Goal: Book appointment/travel/reservation

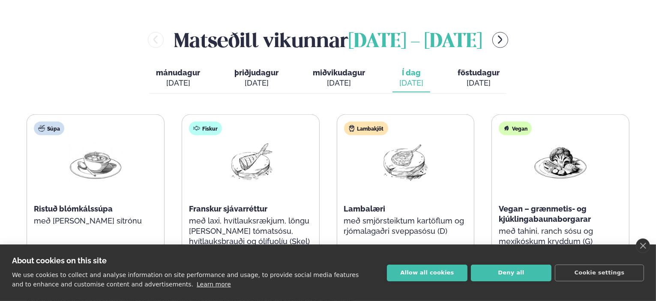
scroll to position [962, 0]
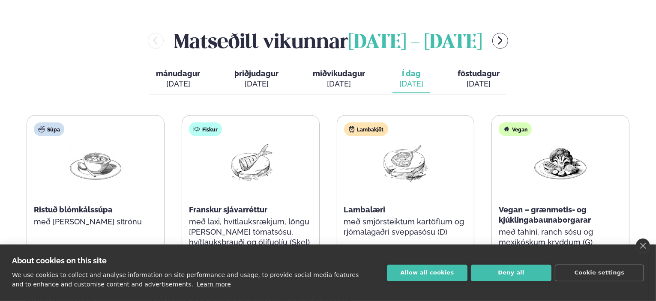
click at [478, 69] on span "föstudagur" at bounding box center [479, 73] width 42 height 9
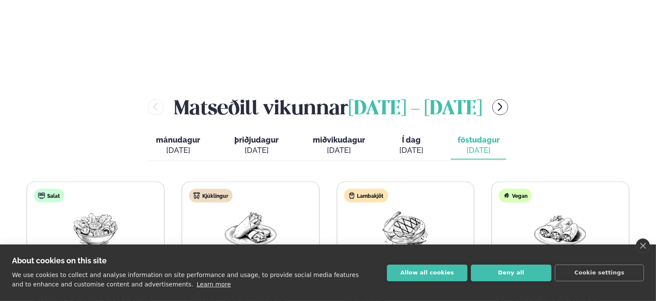
scroll to position [893, 0]
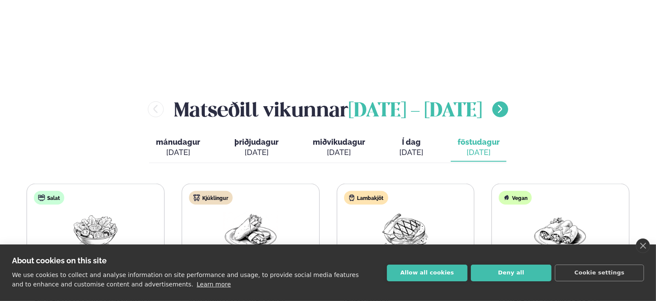
click at [505, 104] on icon "menu-btn-right" at bounding box center [500, 109] width 10 height 10
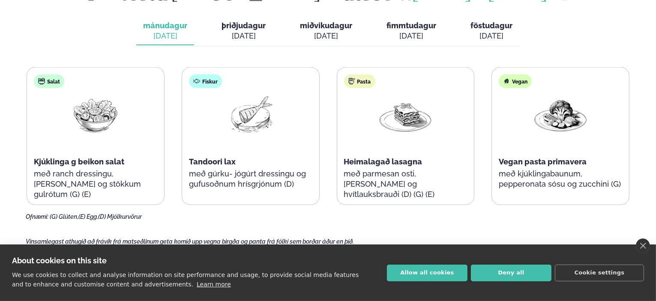
scroll to position [1013, 0]
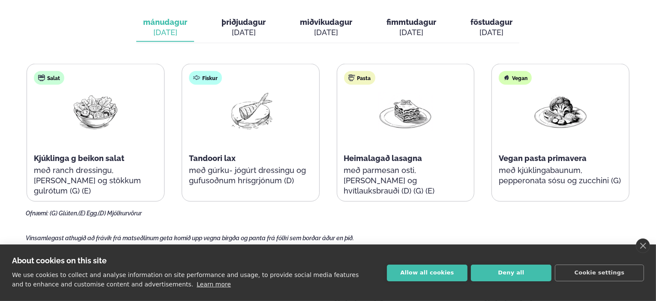
click at [250, 27] on div "[DATE]" at bounding box center [244, 32] width 44 height 10
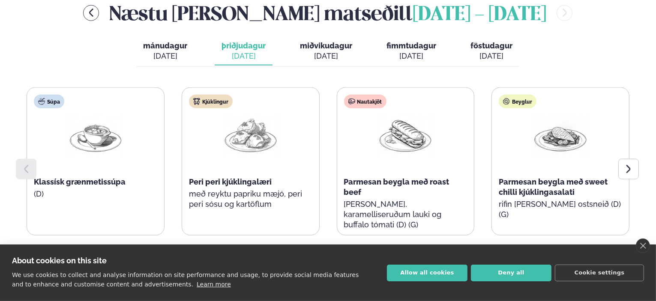
scroll to position [910, 0]
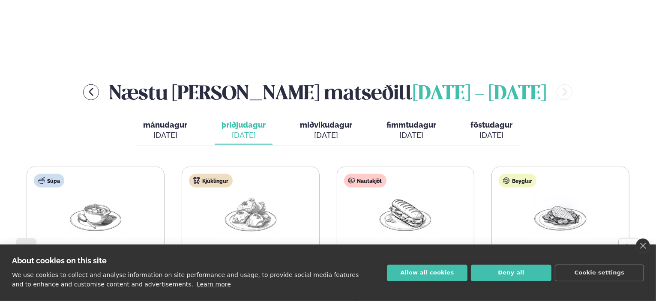
click at [319, 120] on span "miðvikudagur" at bounding box center [326, 124] width 52 height 9
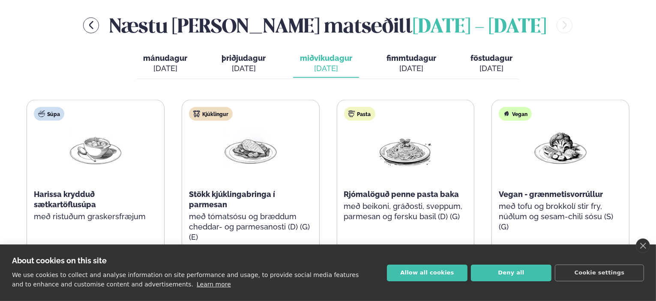
scroll to position [979, 0]
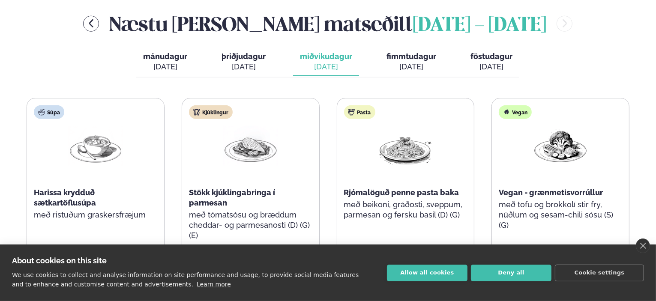
click at [408, 48] on button "fimmtudagur fim. [DATE]" at bounding box center [411, 62] width 63 height 28
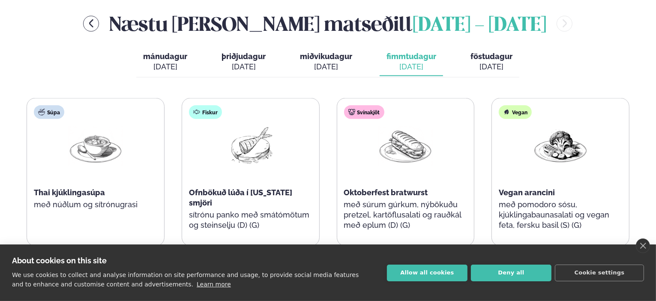
click at [415, 52] on span "fimmtudagur" at bounding box center [412, 56] width 50 height 9
click at [490, 52] on span "föstudagur" at bounding box center [492, 56] width 42 height 9
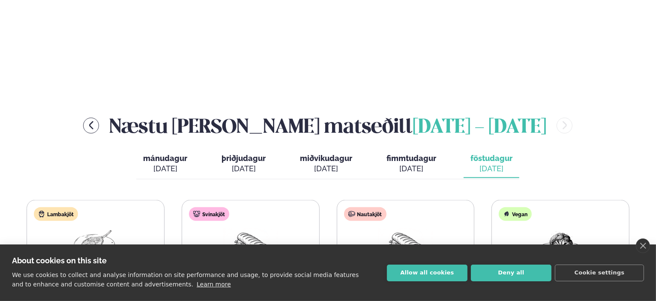
scroll to position [876, 0]
